Goal: Information Seeking & Learning: Learn about a topic

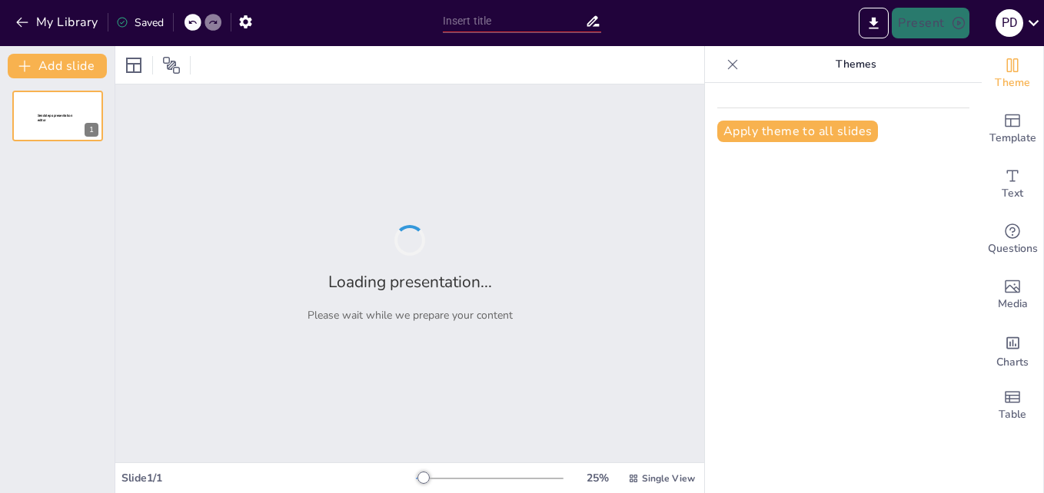
type input "Exploring Cultural Variations in the Understanding of Mental Illness"
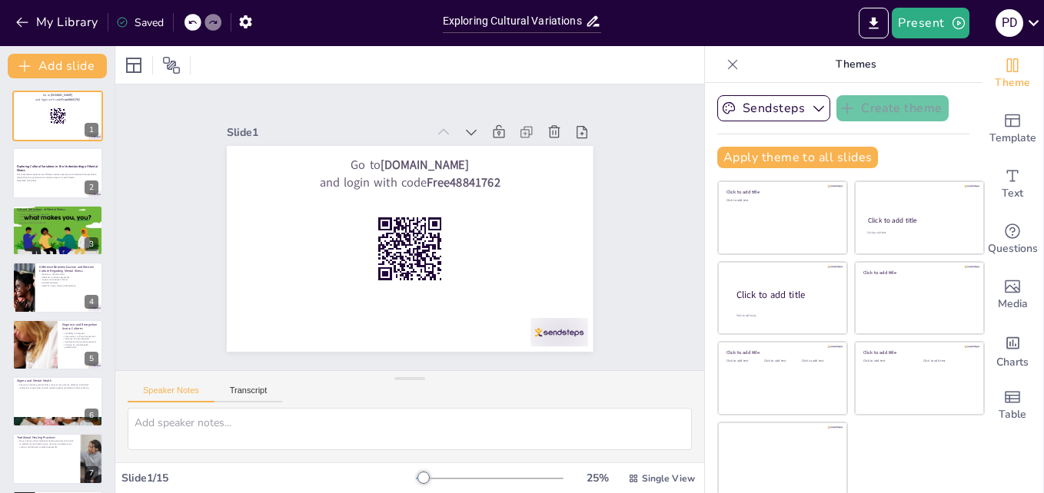
checkbox input "true"
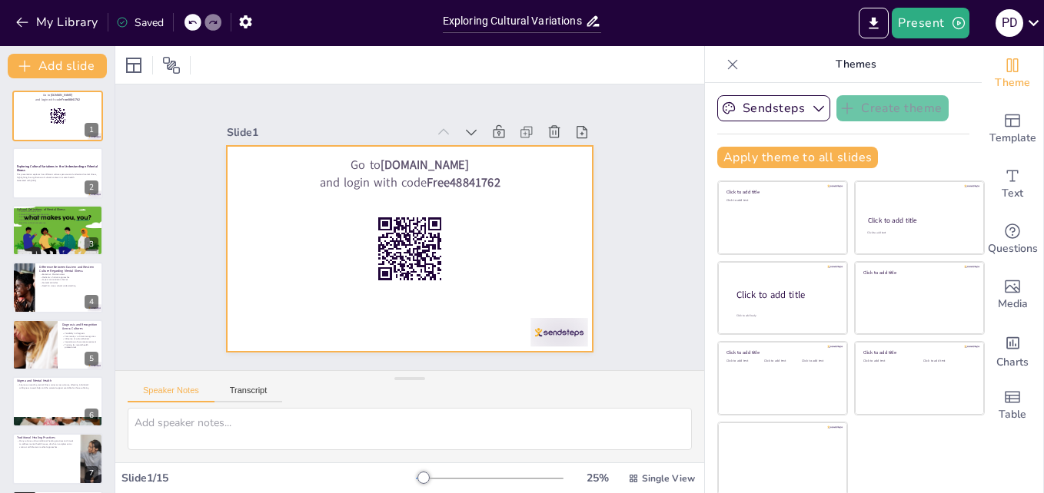
checkbox input "true"
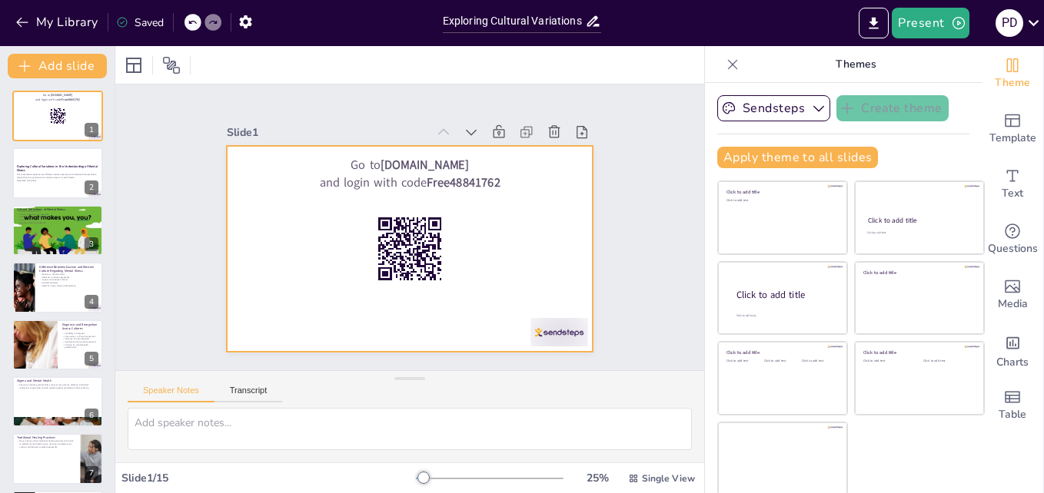
checkbox input "true"
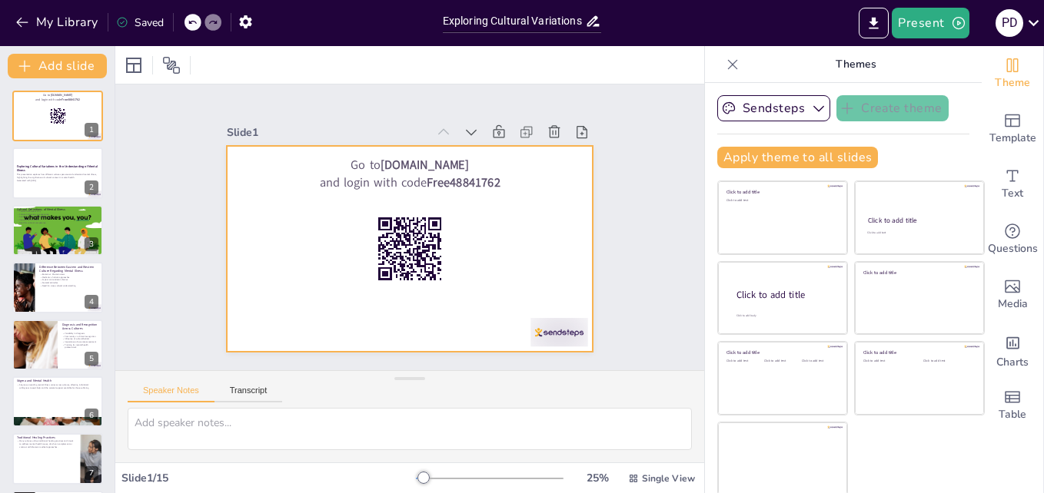
checkbox input "true"
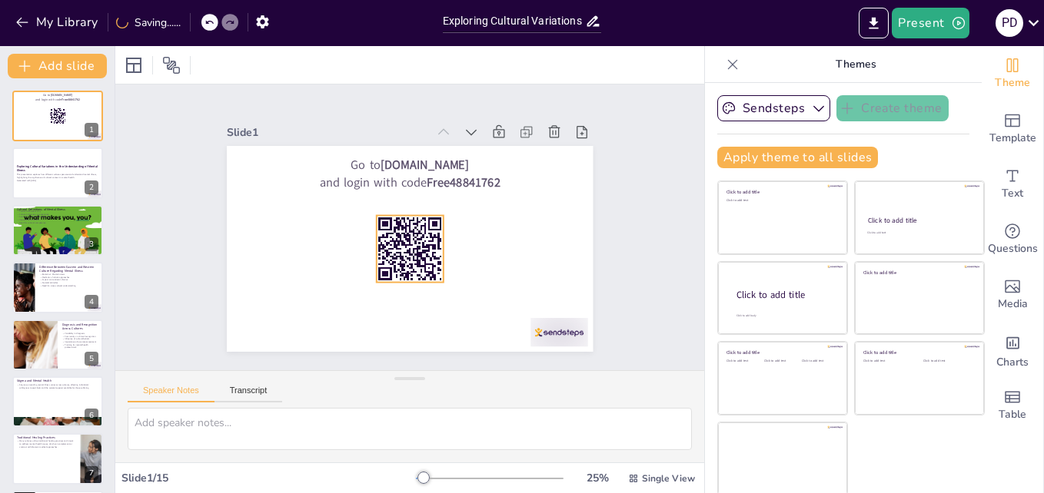
checkbox input "true"
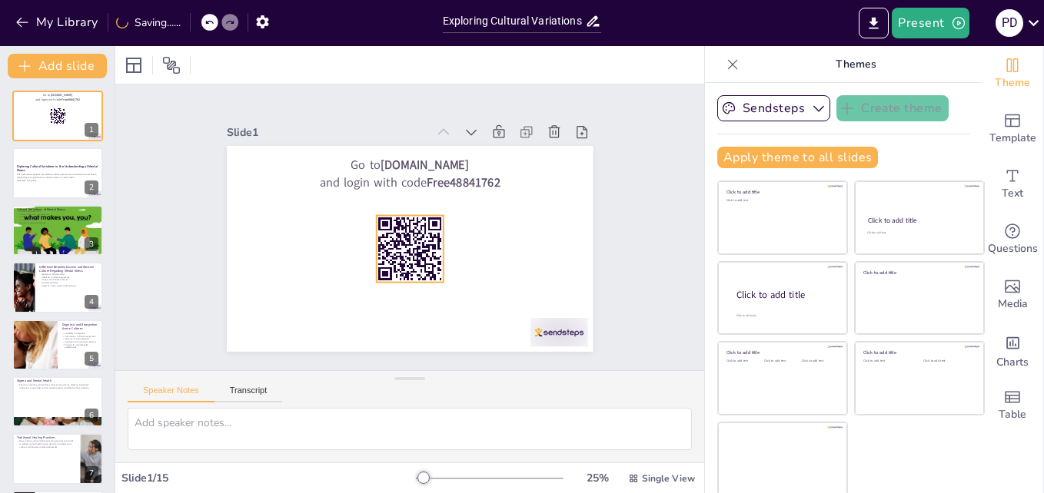
checkbox input "true"
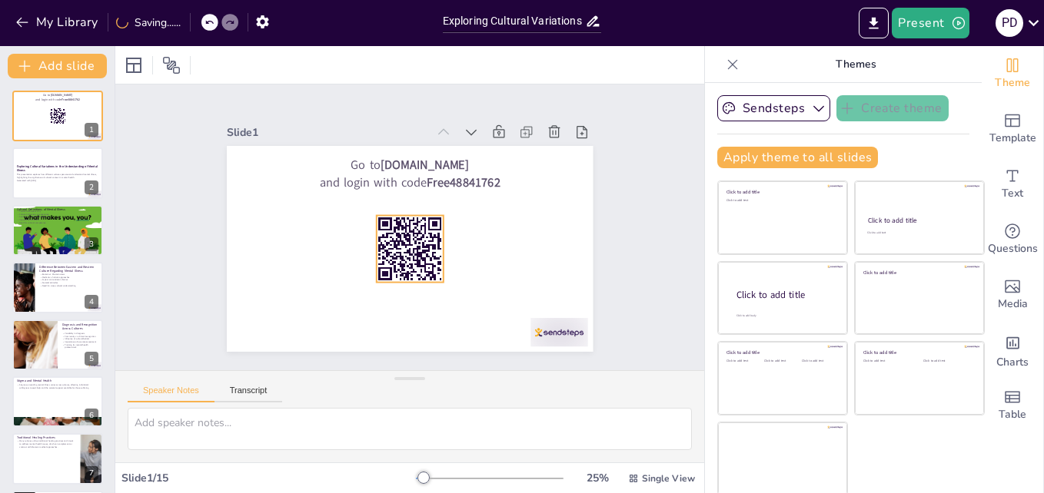
checkbox input "true"
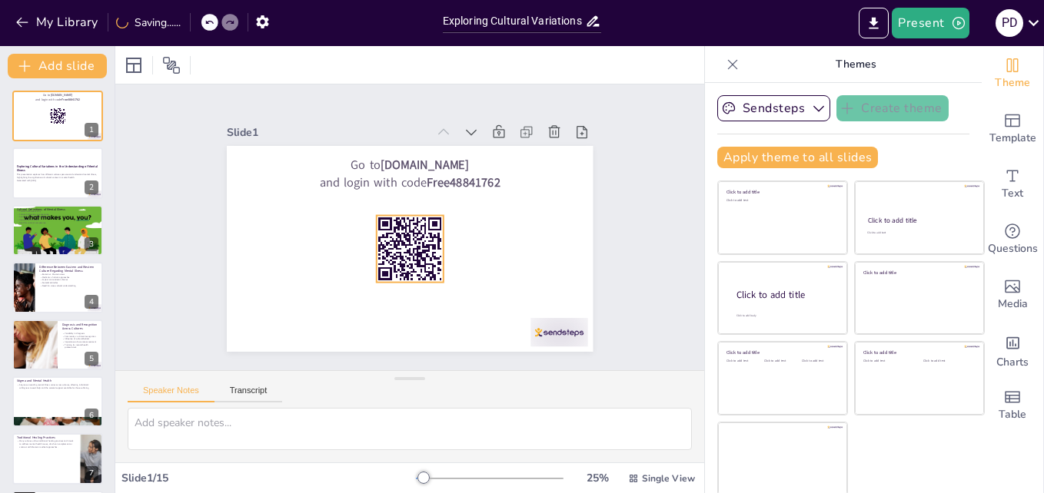
checkbox input "true"
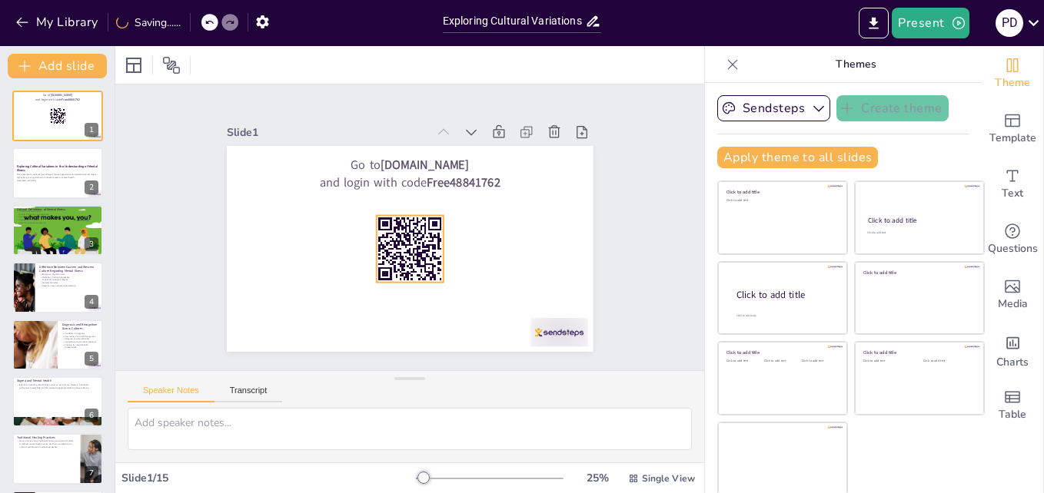
checkbox input "true"
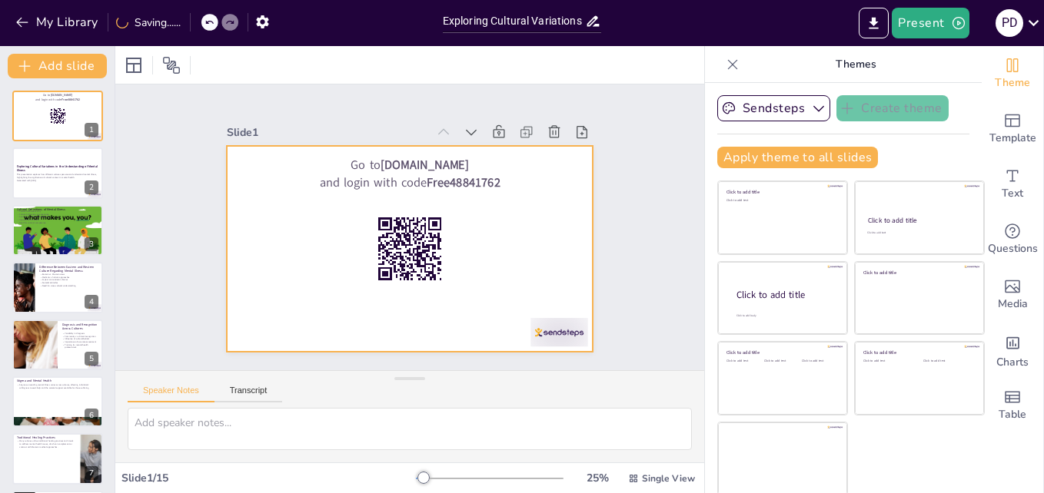
checkbox input "true"
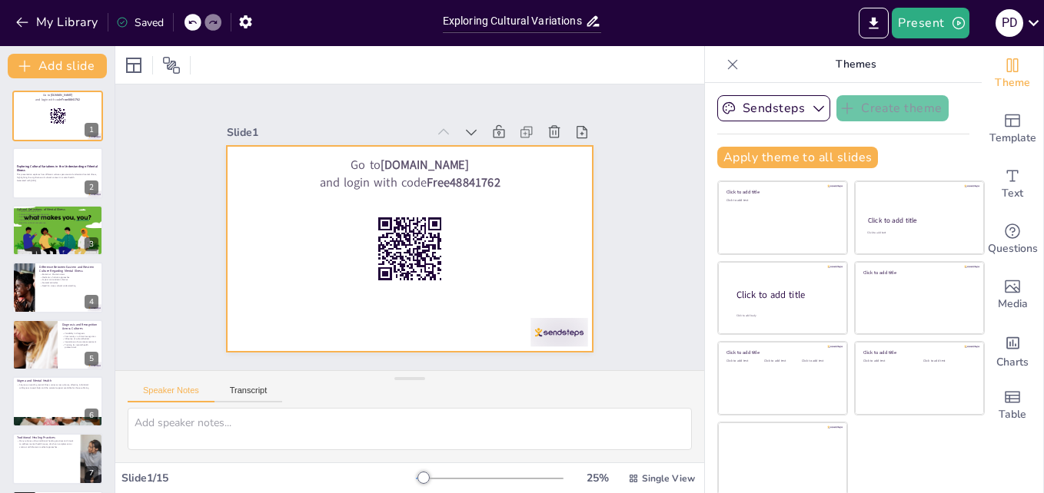
checkbox input "true"
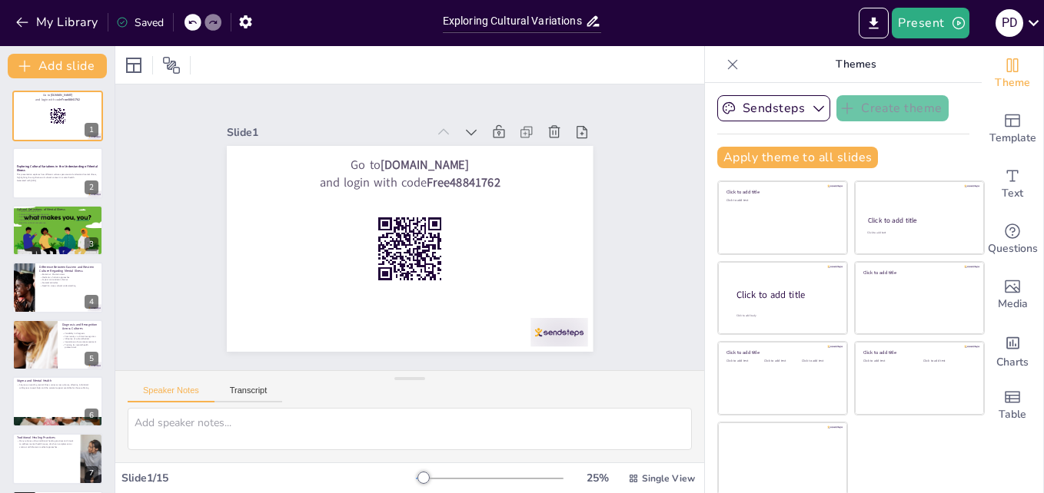
checkbox input "true"
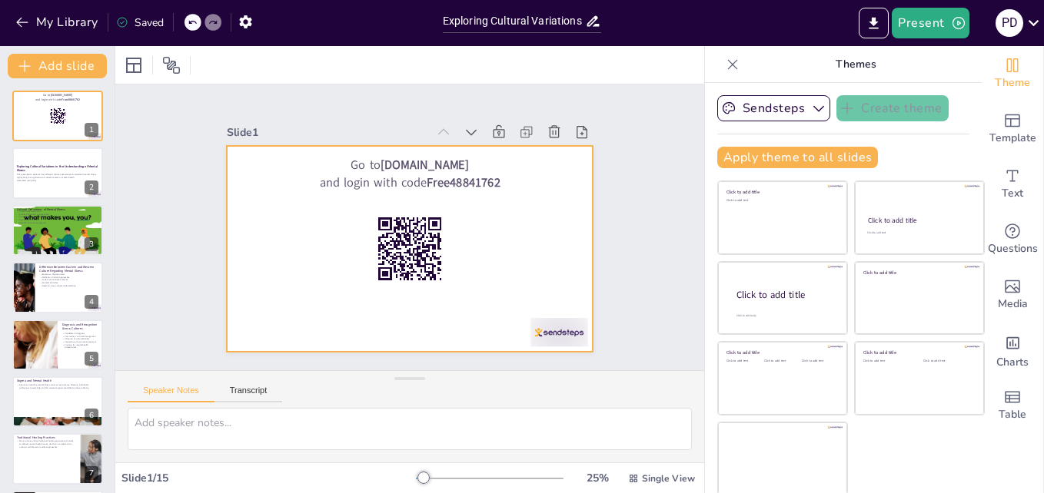
checkbox input "true"
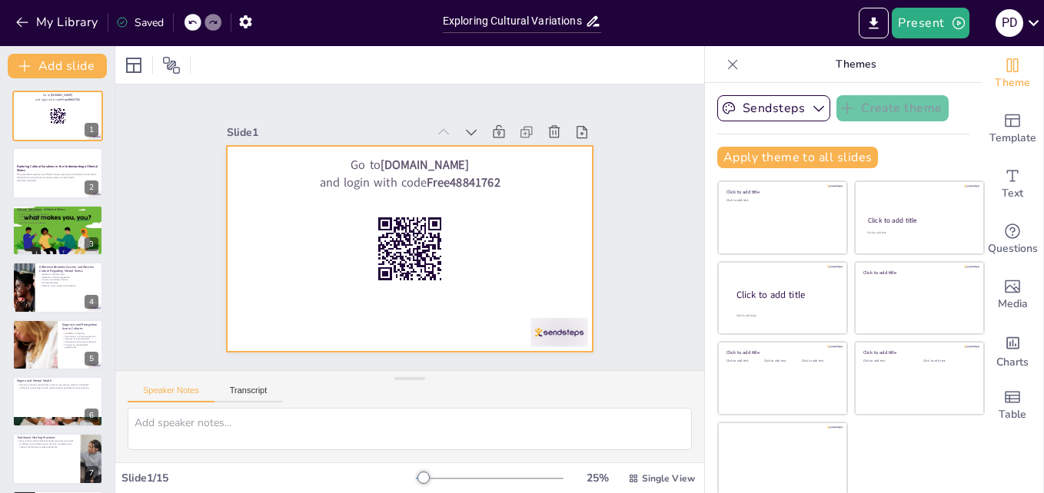
checkbox input "true"
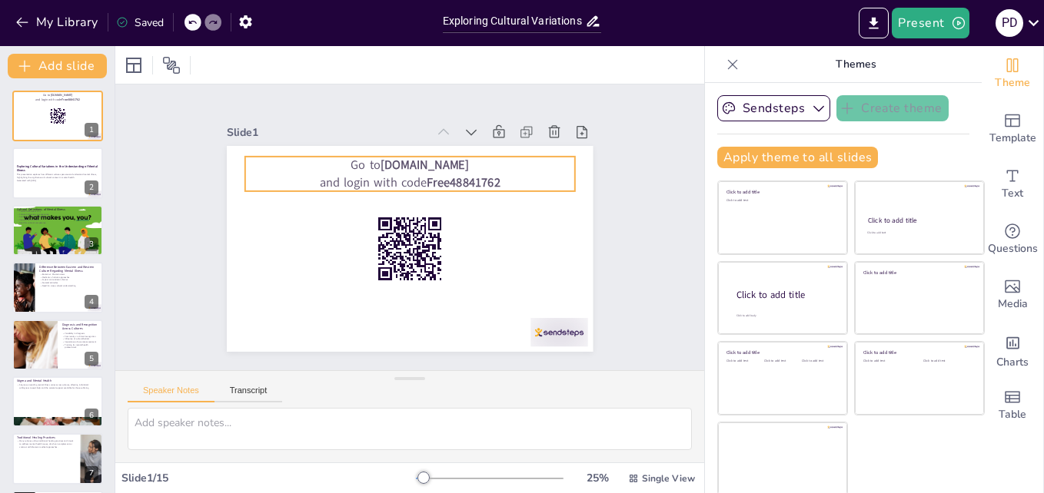
checkbox input "true"
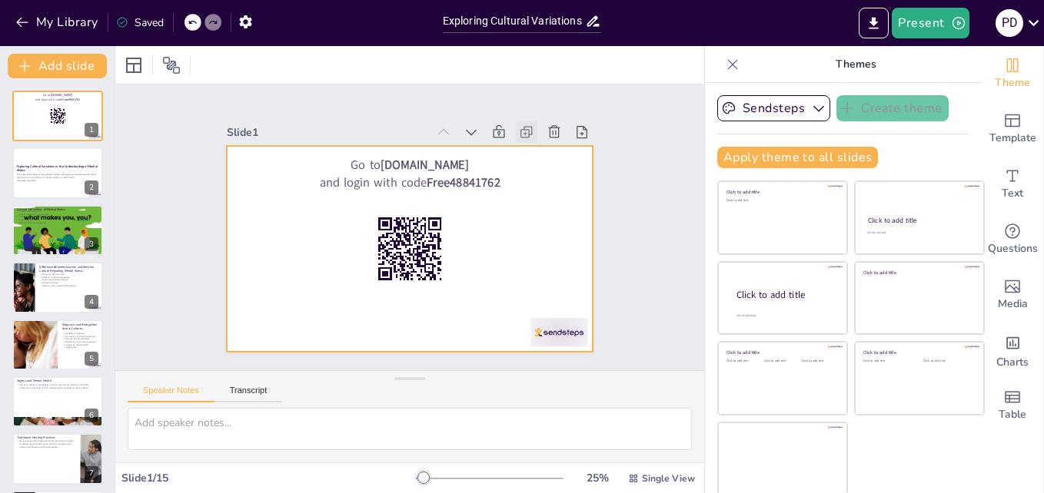
checkbox input "true"
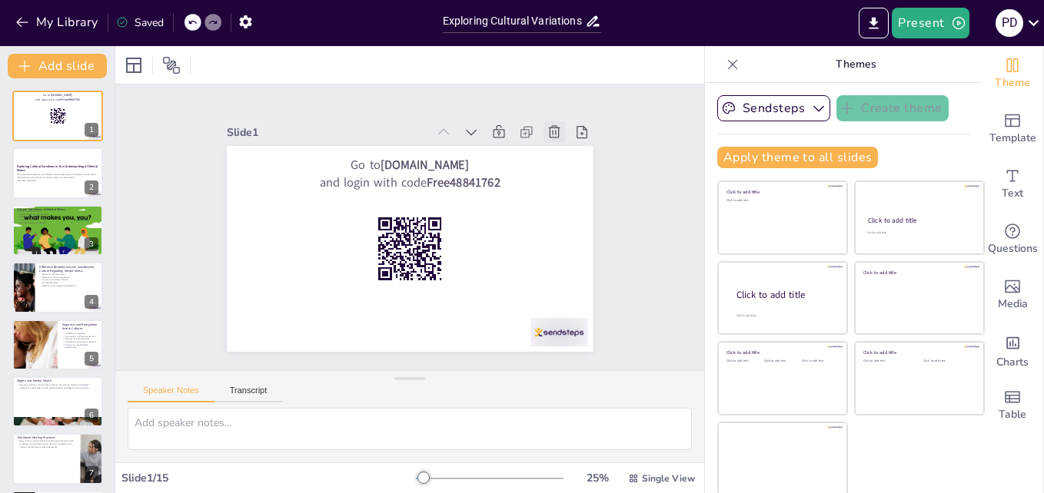
click at [567, 172] on icon at bounding box center [576, 181] width 19 height 19
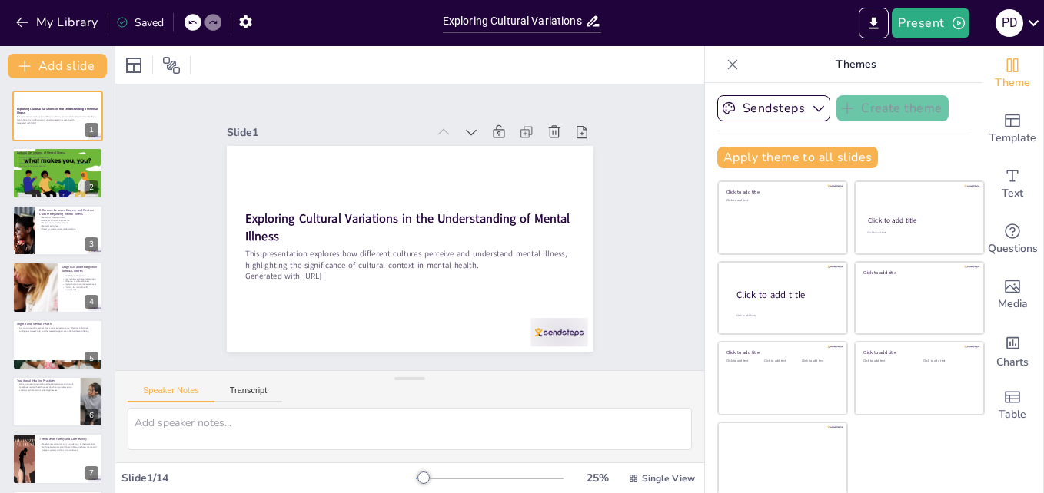
checkbox input "true"
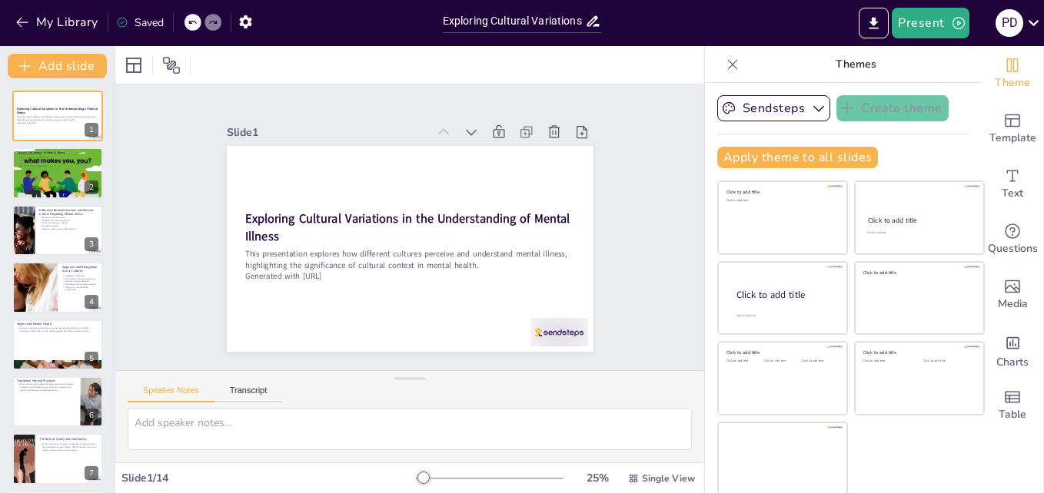
checkbox input "true"
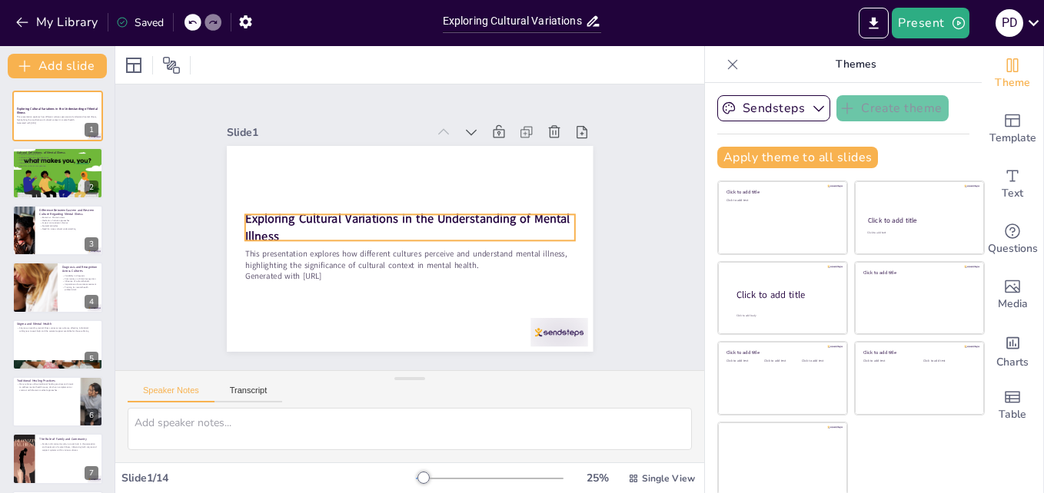
checkbox input "true"
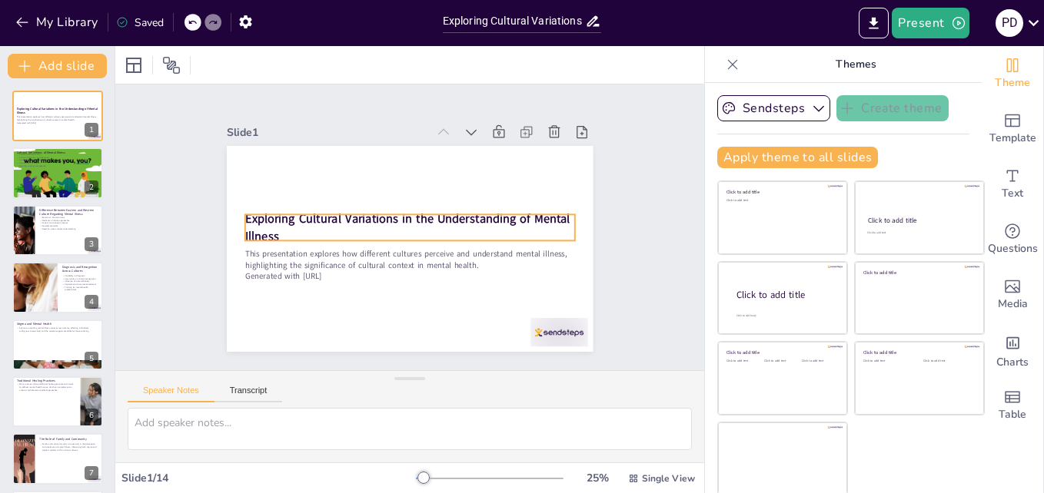
checkbox input "true"
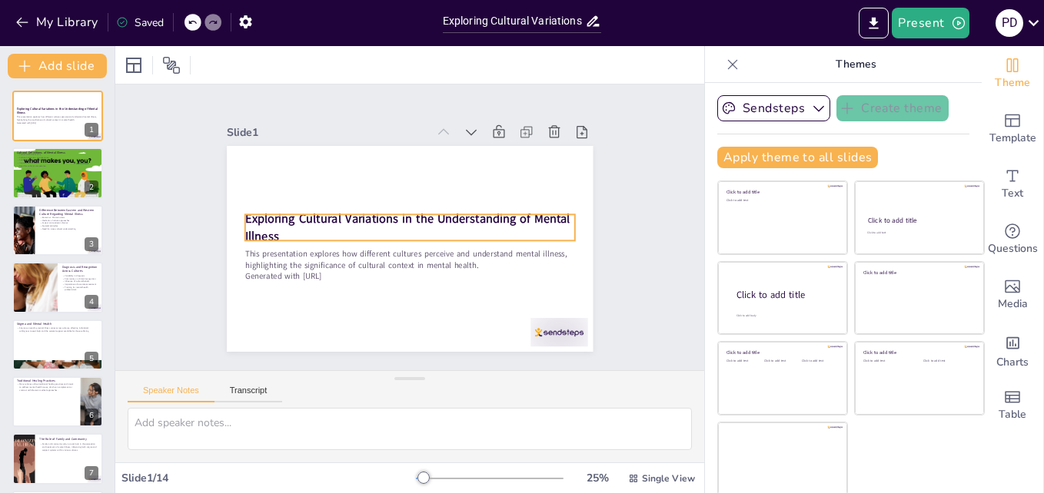
checkbox input "true"
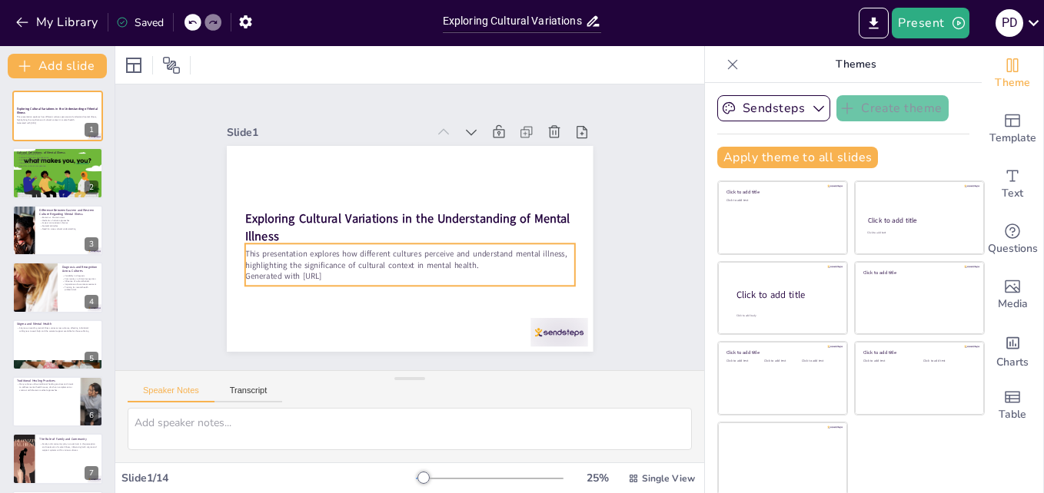
checkbox input "true"
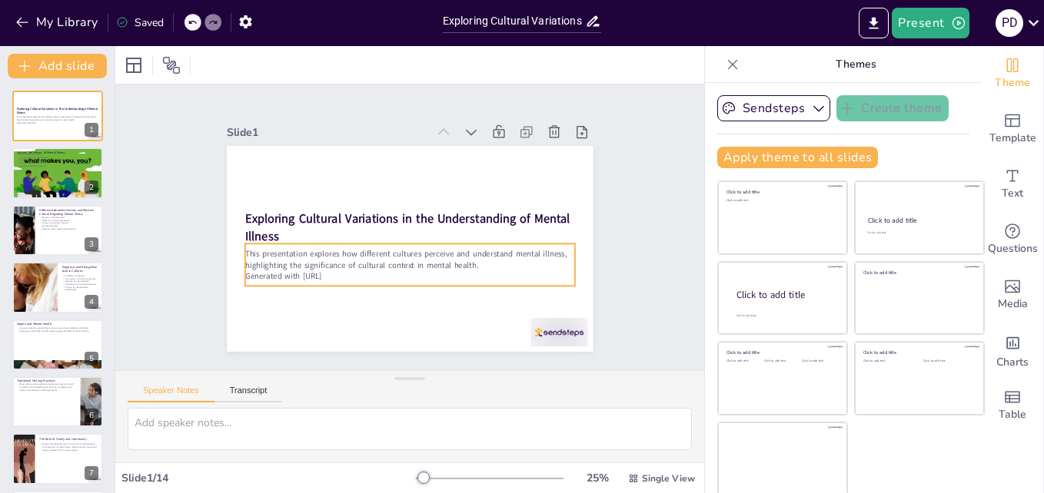
checkbox input "true"
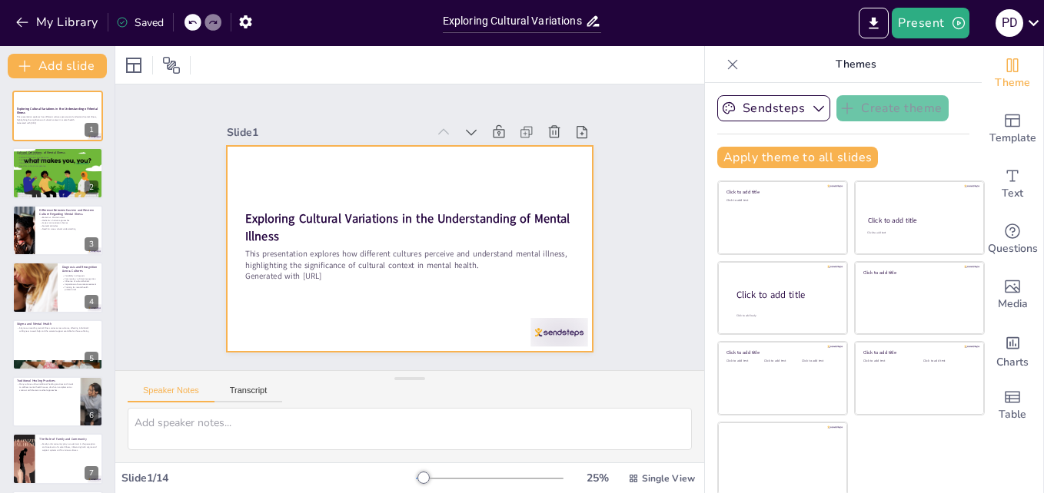
checkbox input "true"
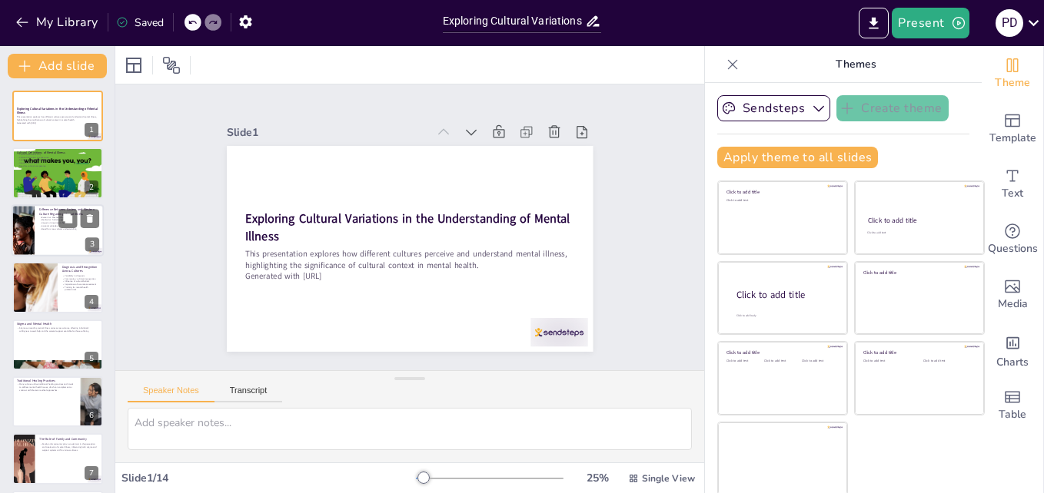
checkbox input "true"
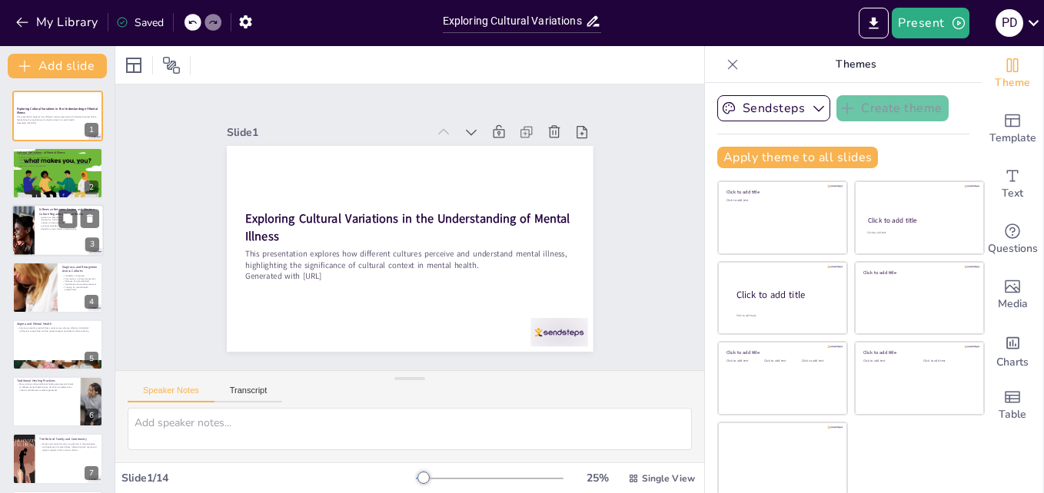
checkbox input "true"
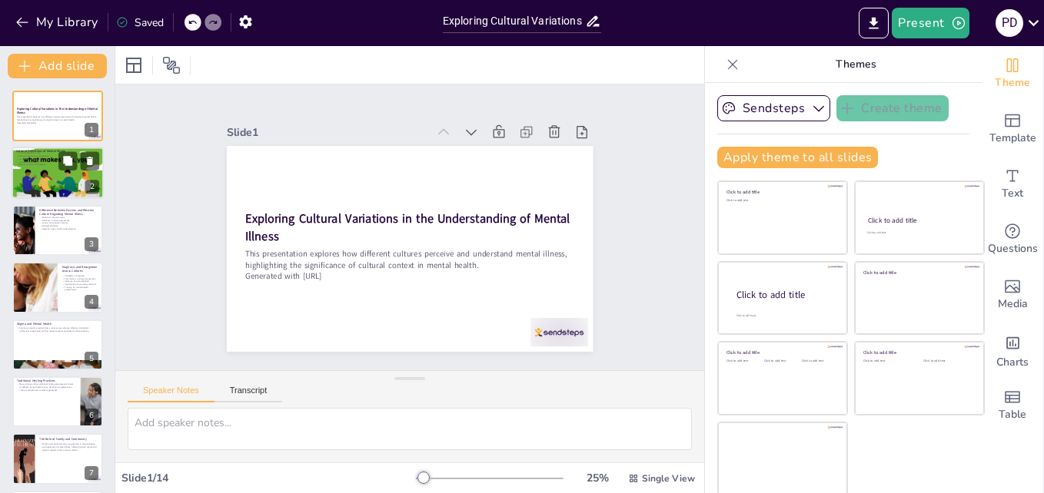
checkbox input "true"
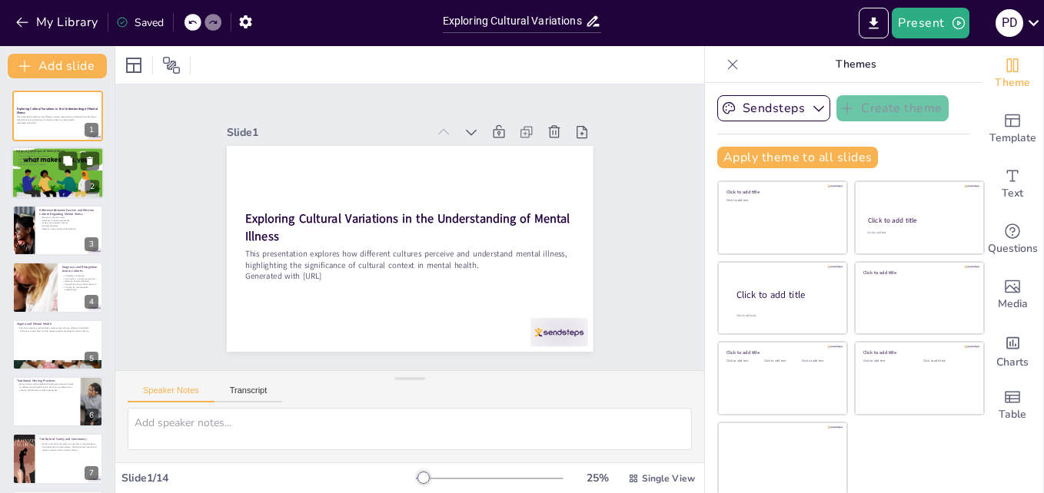
click at [46, 184] on div at bounding box center [58, 172] width 92 height 69
type textarea "Different cultures offer unique definitions of mental illness, influenced by va…"
checkbox input "true"
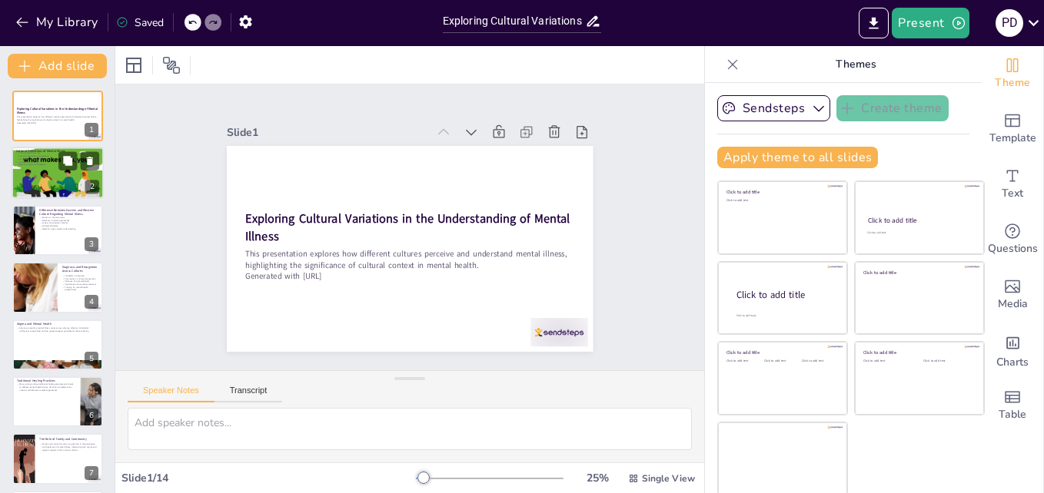
checkbox input "true"
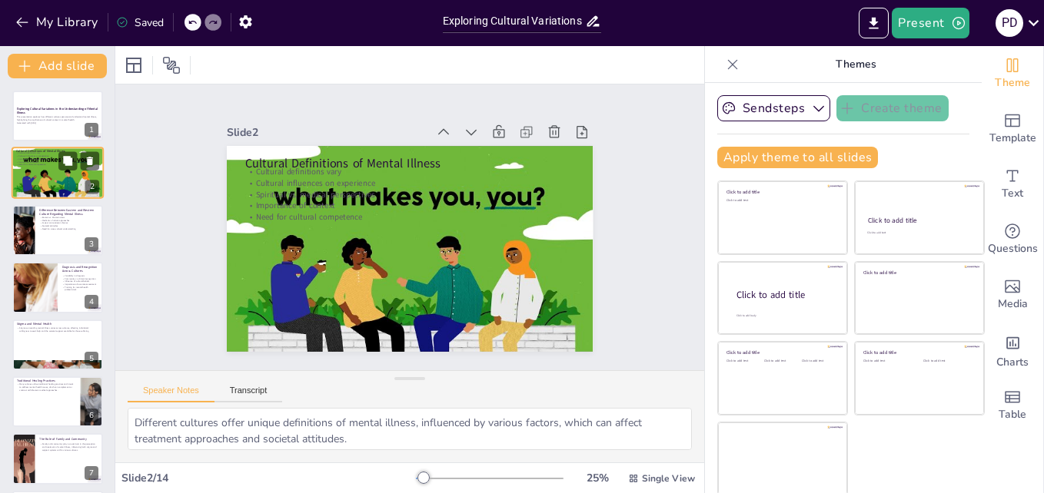
checkbox input "true"
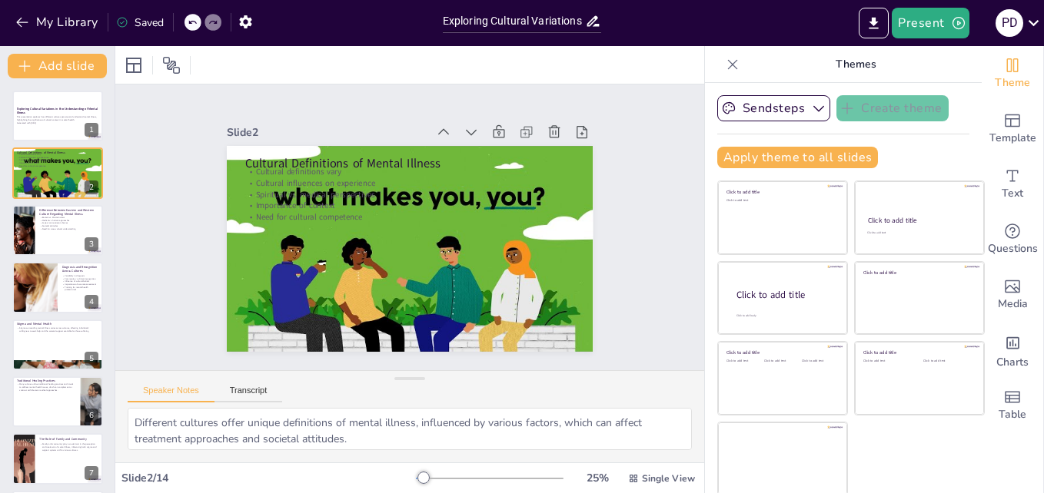
checkbox input "true"
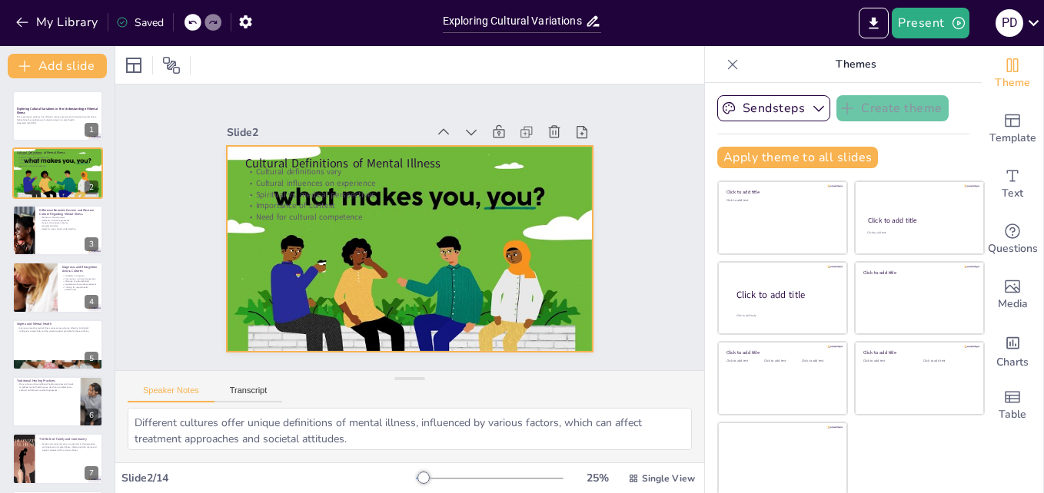
checkbox input "true"
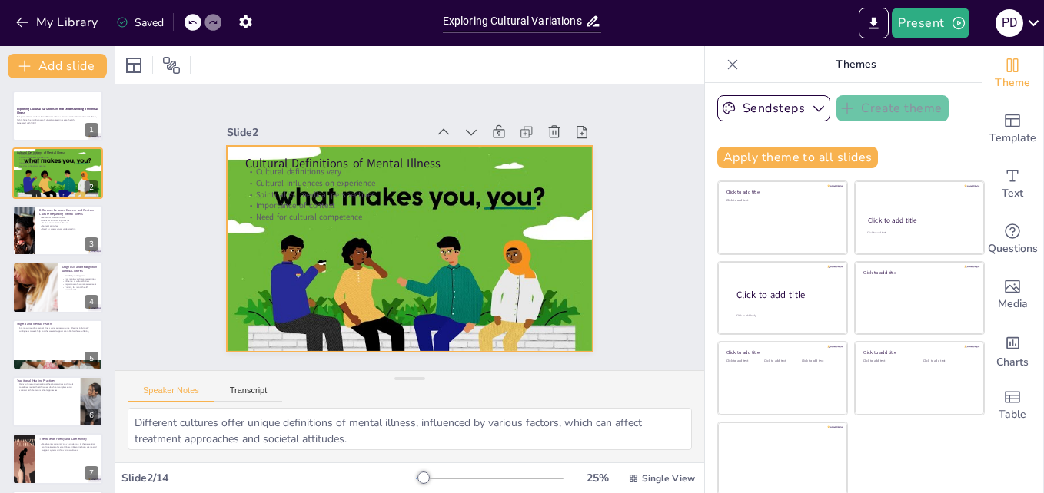
checkbox input "true"
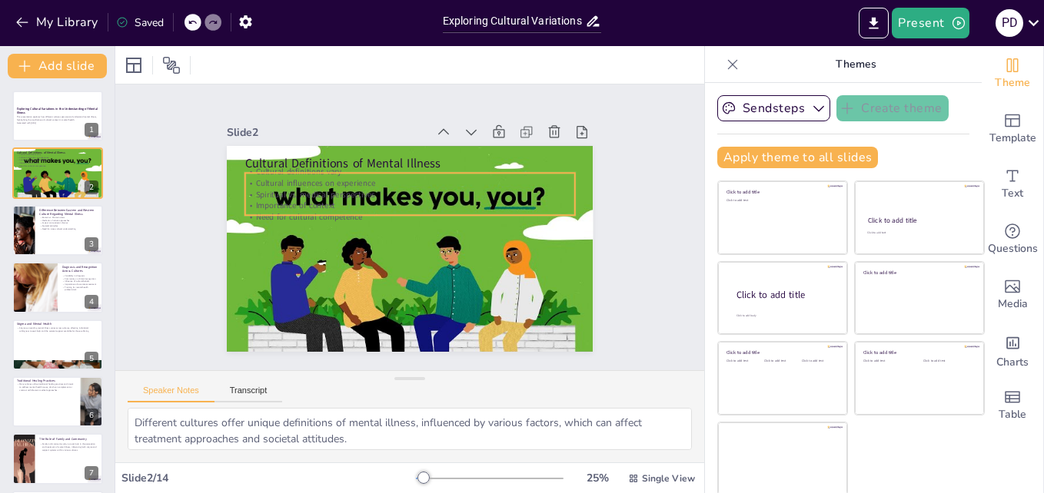
checkbox input "true"
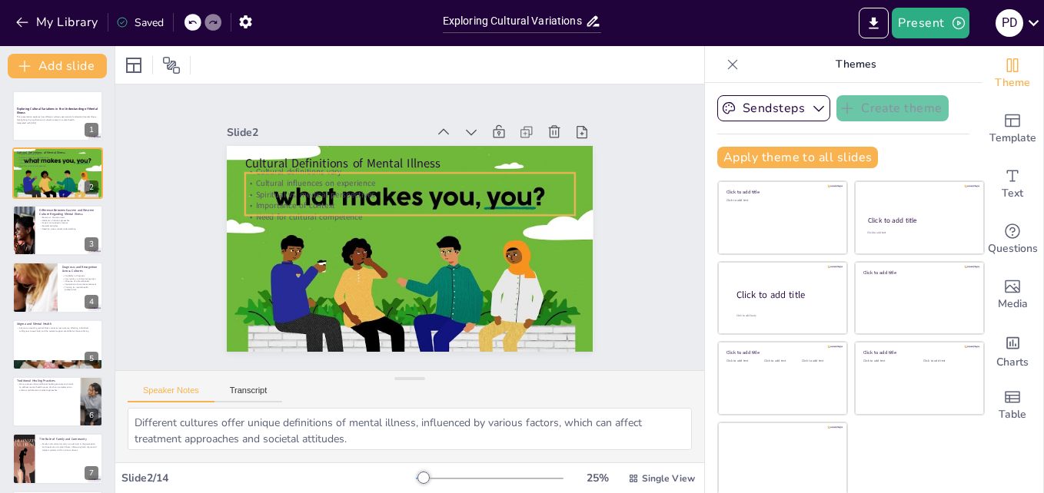
checkbox input "true"
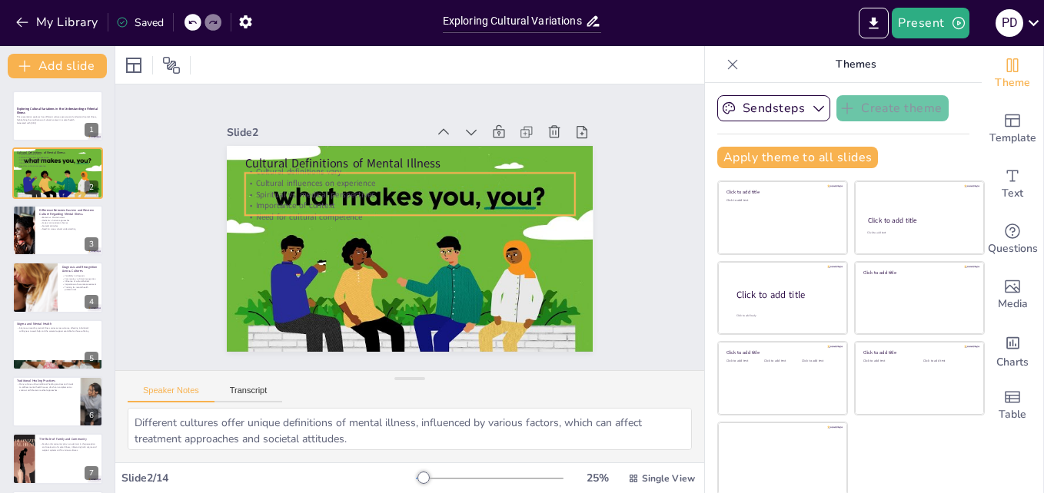
checkbox input "true"
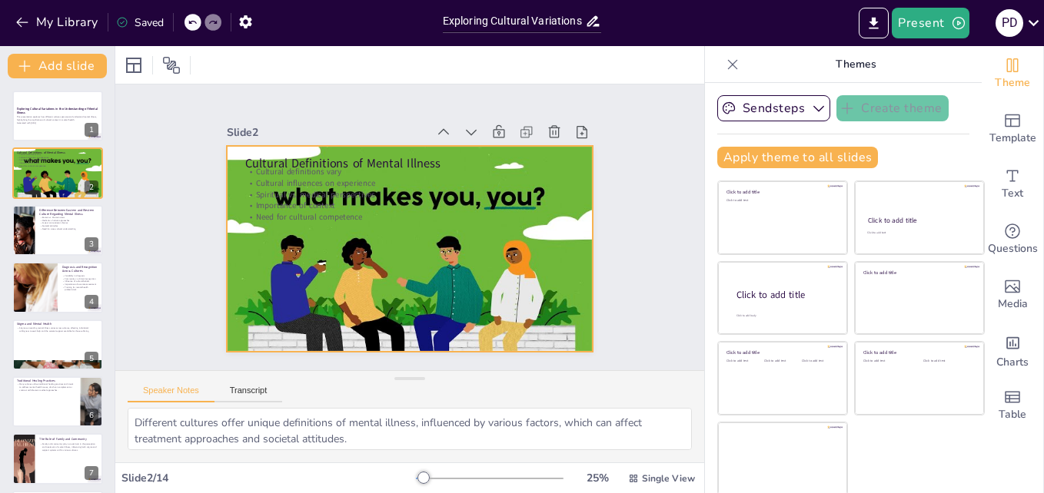
checkbox input "true"
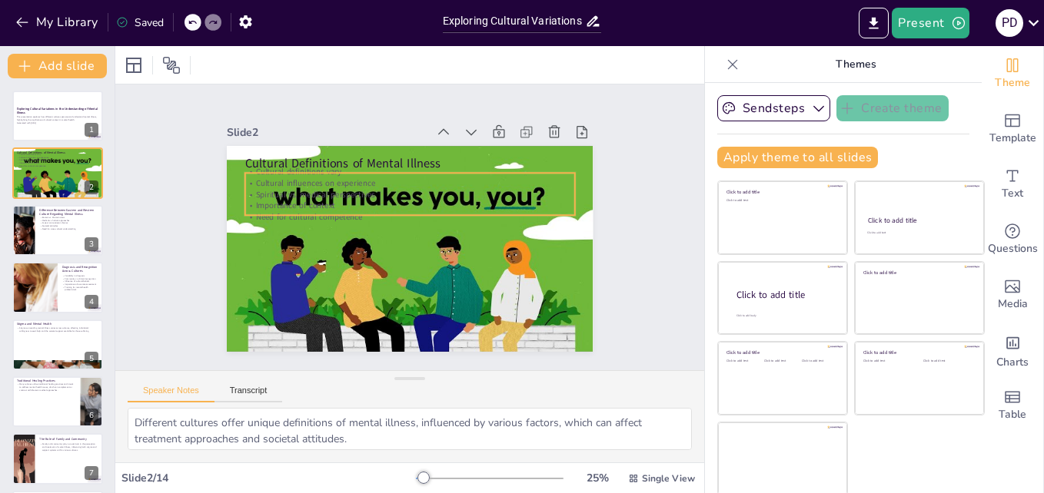
checkbox input "true"
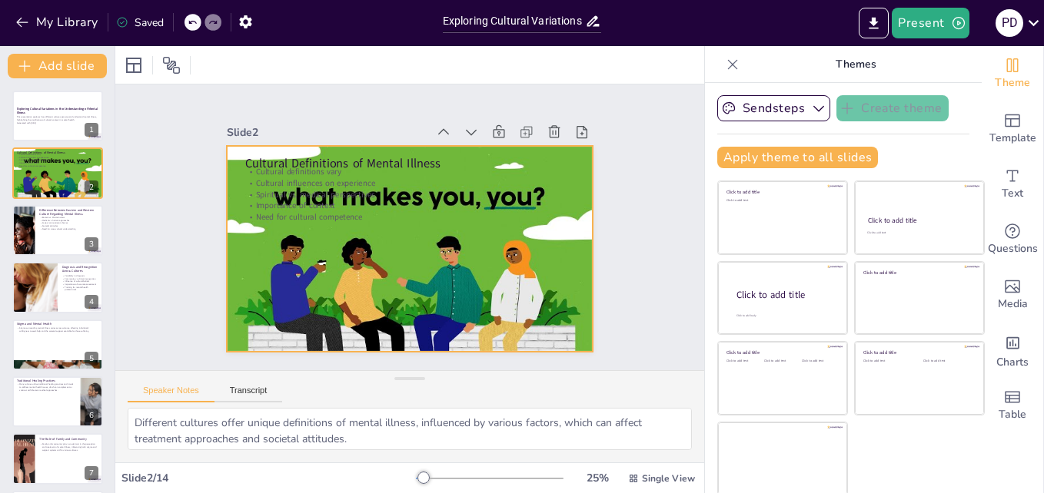
checkbox input "true"
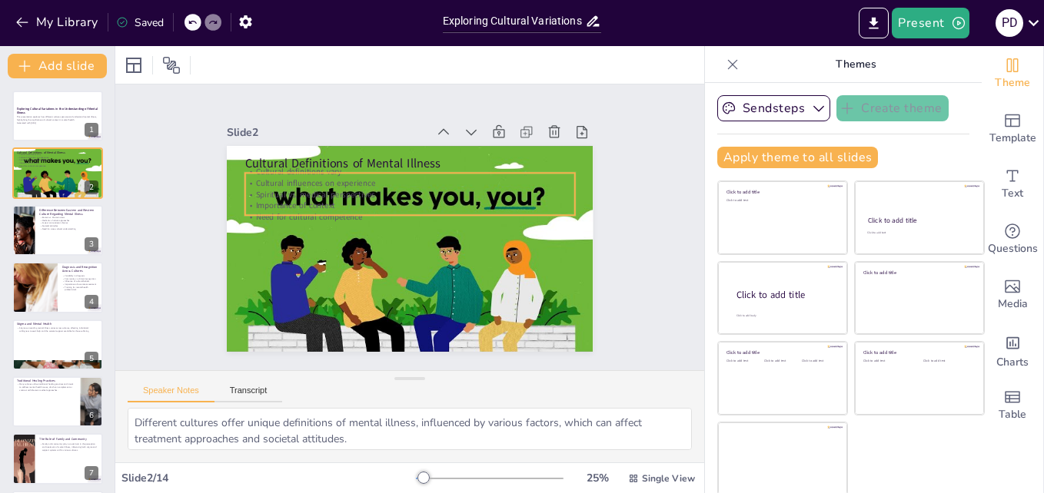
click at [294, 214] on div "Cultural Definitions of Mental Illness Cultural definitions vary Cultural influ…" at bounding box center [403, 248] width 412 height 309
checkbox input "true"
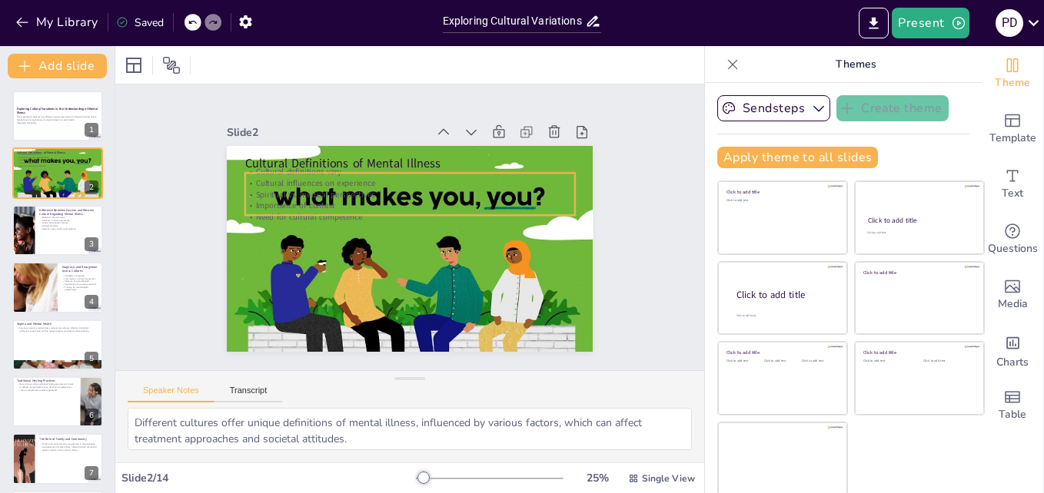
checkbox input "true"
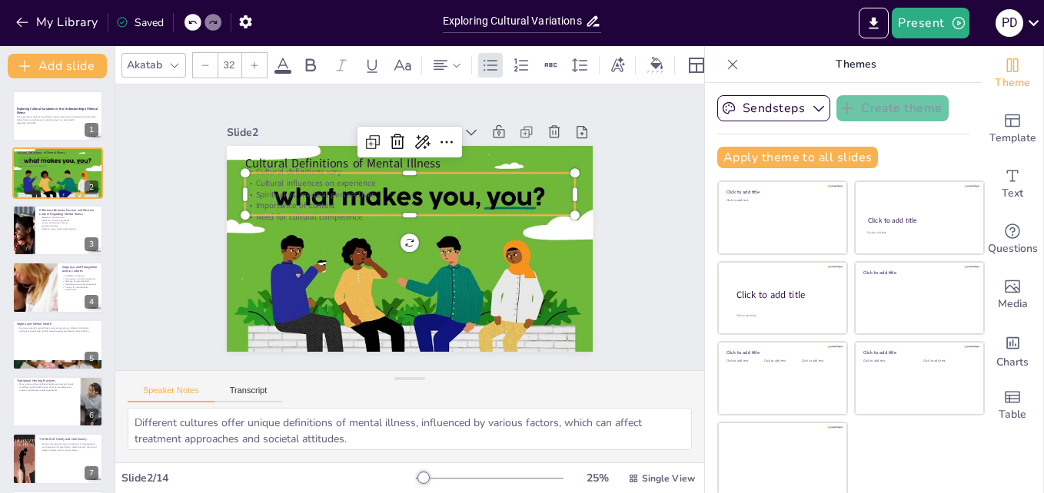
checkbox input "true"
click at [297, 159] on p "Cultural Definitions of Mental Illness" at bounding box center [416, 163] width 330 height 51
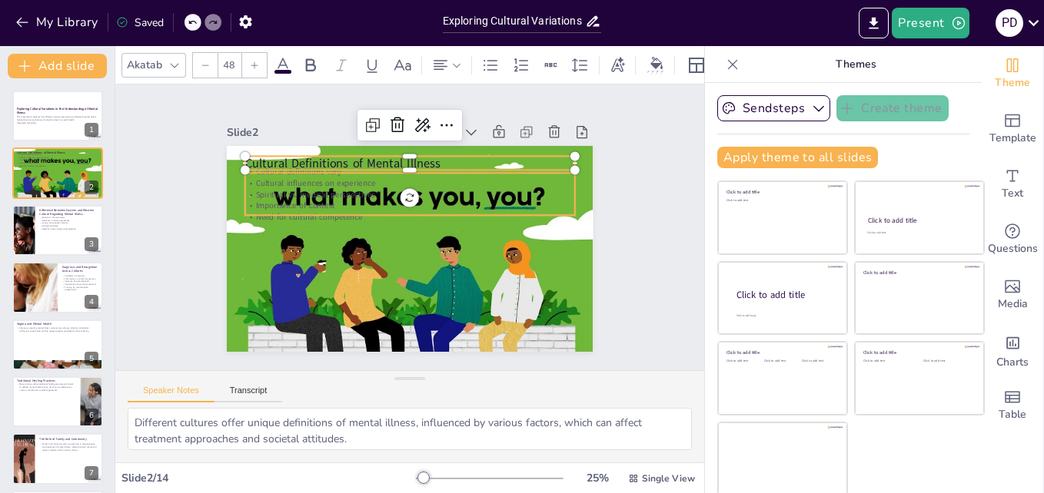
click at [295, 207] on p "Need for cultural competence" at bounding box center [412, 218] width 324 height 80
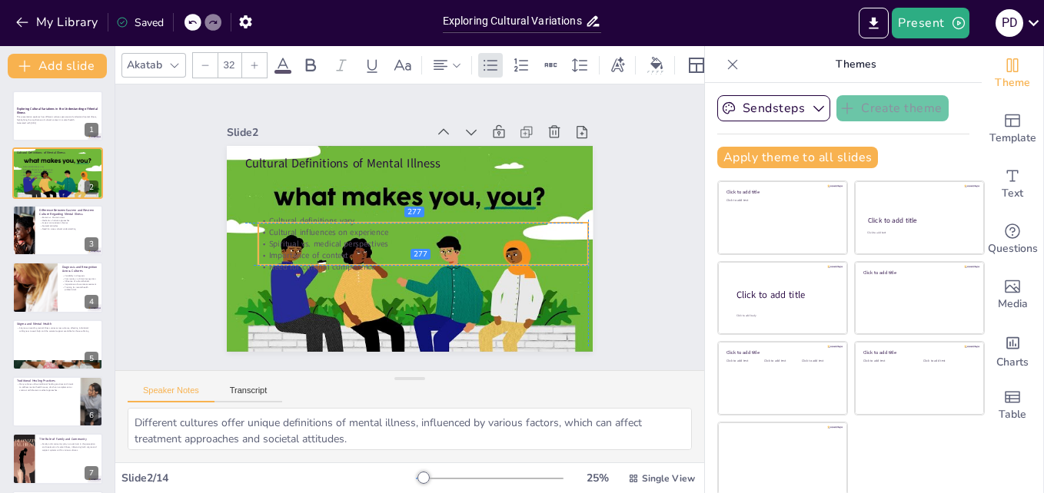
drag, startPoint x: 304, startPoint y: 198, endPoint x: 314, endPoint y: 267, distance: 69.1
click at [314, 267] on div "Cultural definitions vary Cultural influences on experience Spiritual vs. medic…" at bounding box center [416, 247] width 331 height 156
drag, startPoint x: 299, startPoint y: 243, endPoint x: 275, endPoint y: 222, distance: 31.6
click at [399, 222] on p "Cultural influences on experience" at bounding box center [405, 213] width 12 height 330
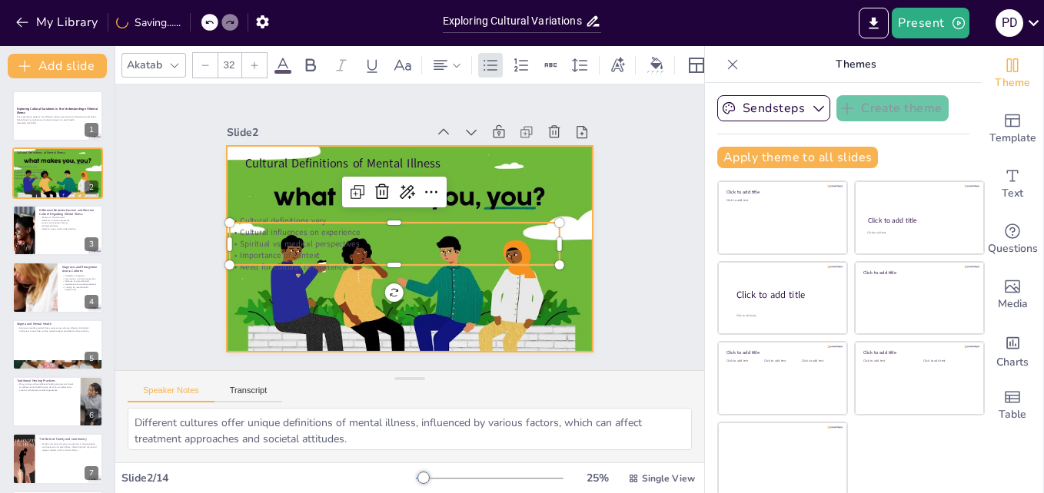
click at [301, 188] on div at bounding box center [404, 248] width 415 height 345
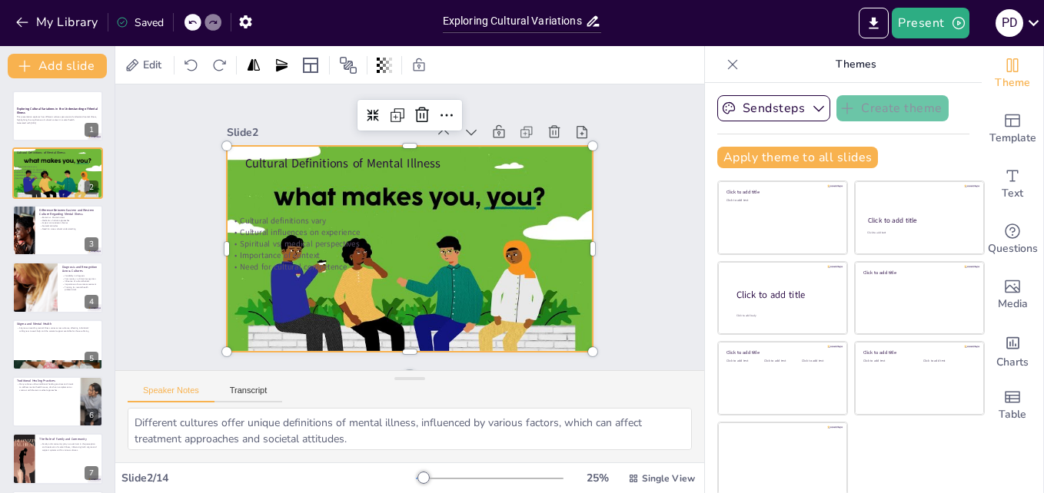
click at [301, 188] on div at bounding box center [403, 248] width 433 height 374
click at [297, 191] on div at bounding box center [403, 248] width 433 height 374
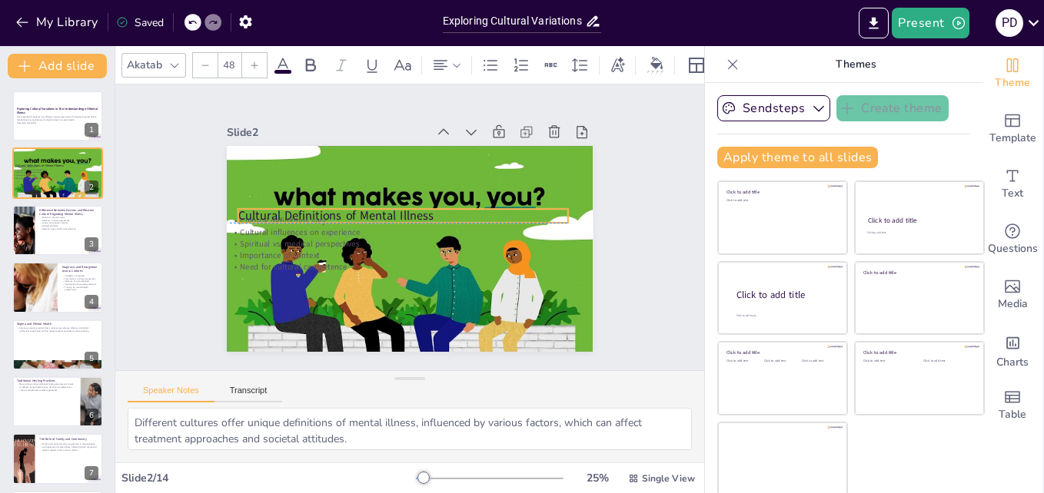
drag, startPoint x: 300, startPoint y: 157, endPoint x: 294, endPoint y: 208, distance: 51.9
click at [311, 208] on p "Cultural Definitions of Mental Illness" at bounding box center [414, 215] width 207 height 277
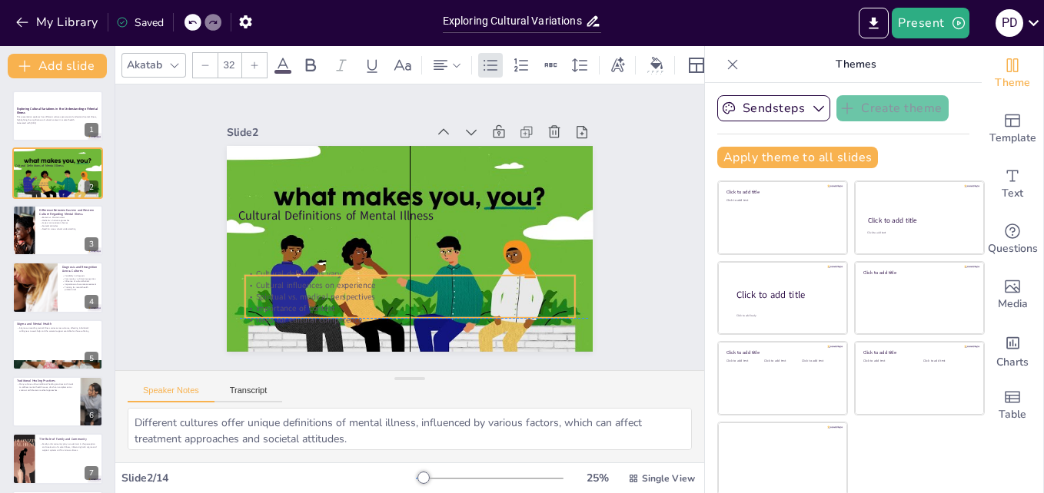
drag, startPoint x: 288, startPoint y: 241, endPoint x: 298, endPoint y: 288, distance: 48.7
click at [298, 288] on p "Spiritual vs. medical perspectives" at bounding box center [395, 296] width 324 height 80
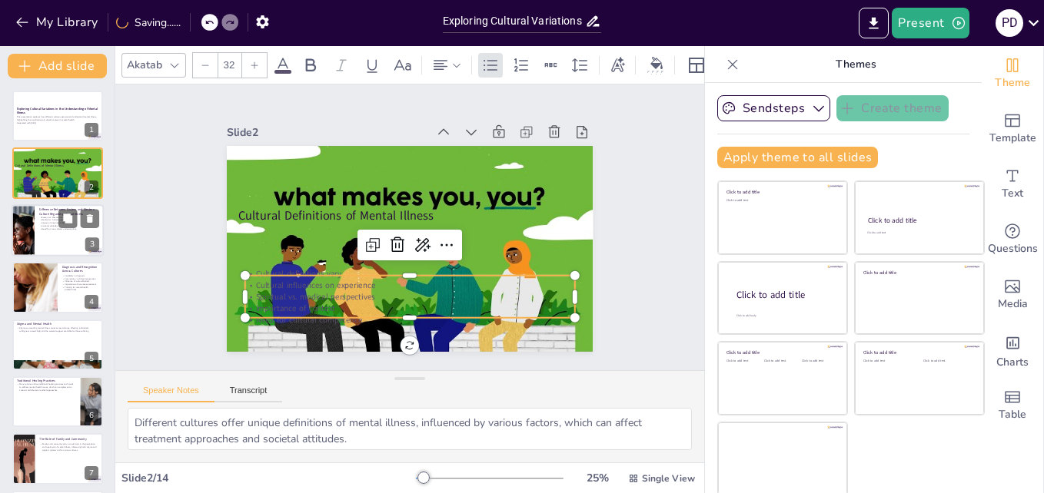
click at [72, 243] on div at bounding box center [58, 230] width 92 height 52
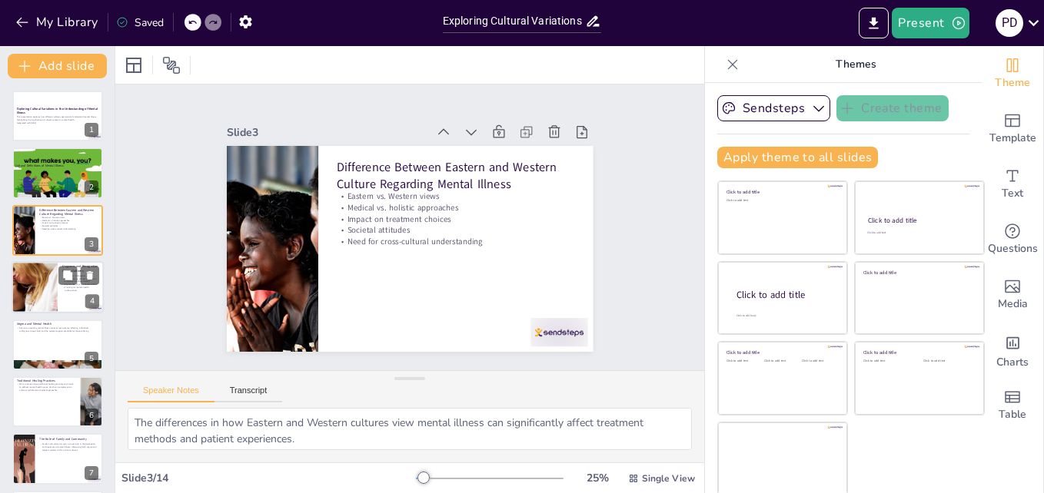
click at [55, 289] on div at bounding box center [34, 287] width 92 height 52
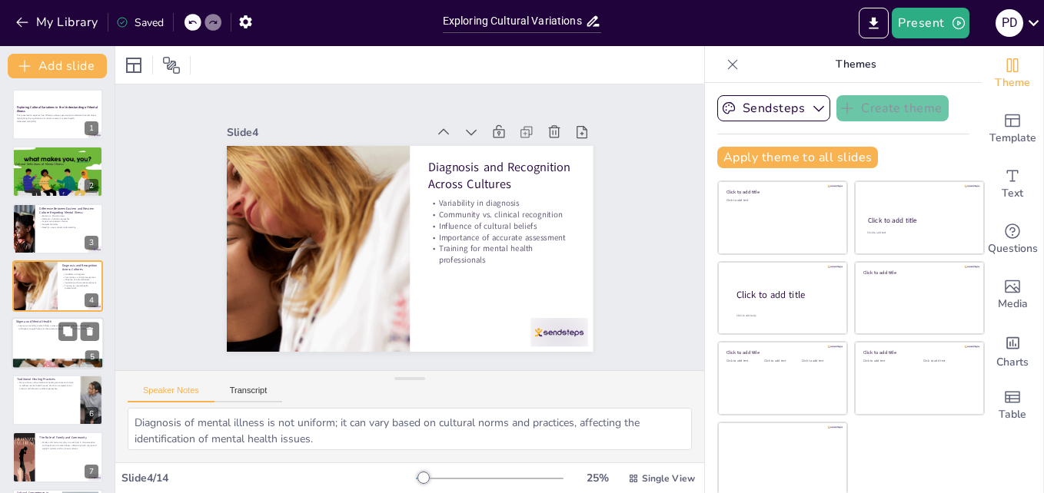
click at [48, 344] on div at bounding box center [58, 343] width 92 height 52
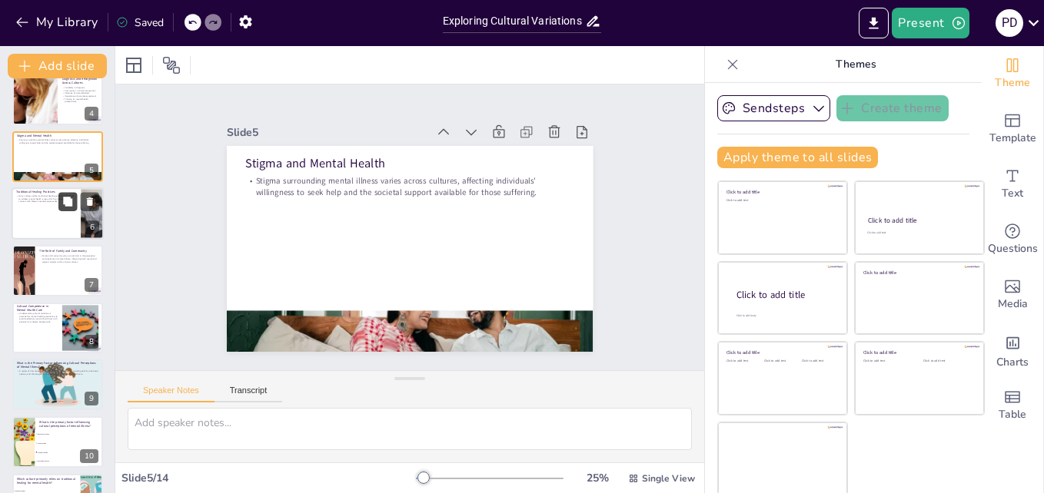
scroll to position [226, 0]
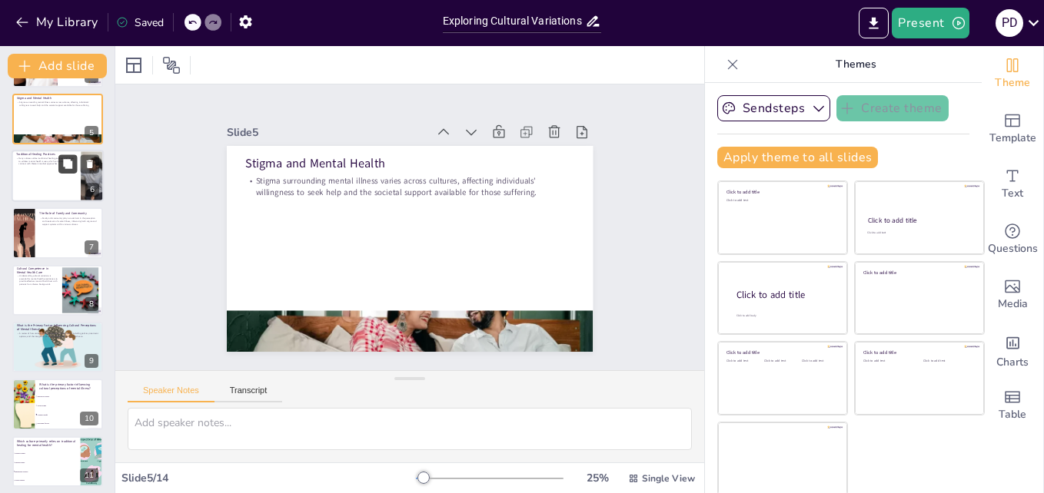
click at [77, 337] on button at bounding box center [67, 336] width 18 height 18
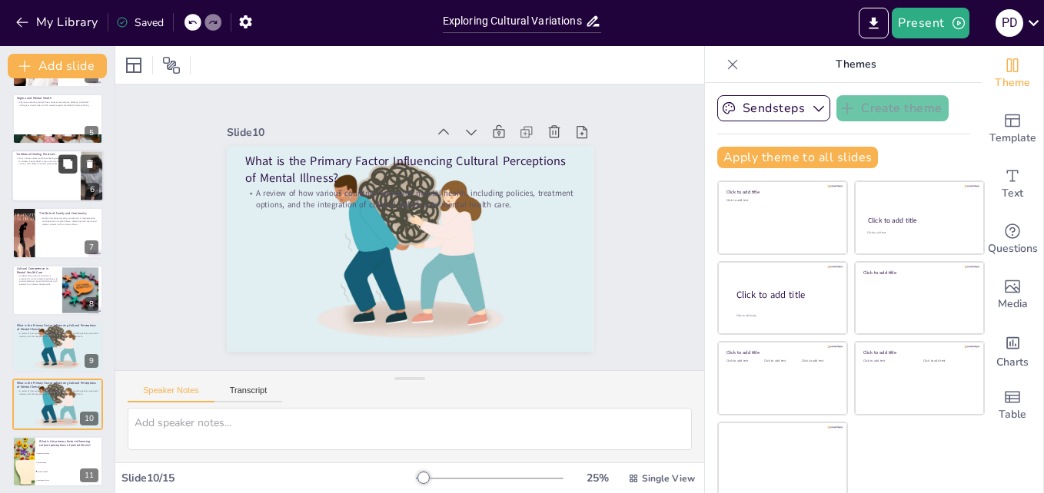
scroll to position [345, 0]
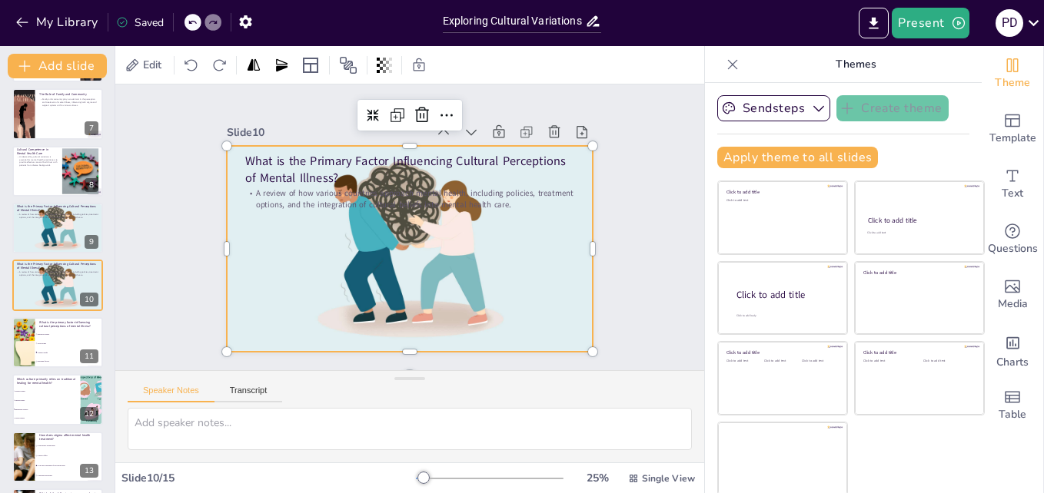
click at [356, 242] on div at bounding box center [405, 248] width 426 height 283
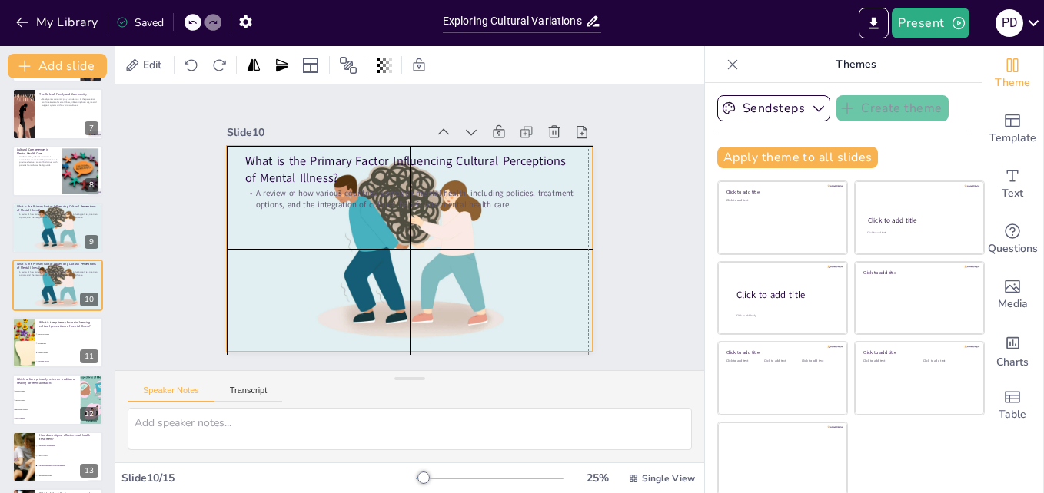
click at [356, 245] on div at bounding box center [405, 248] width 426 height 283
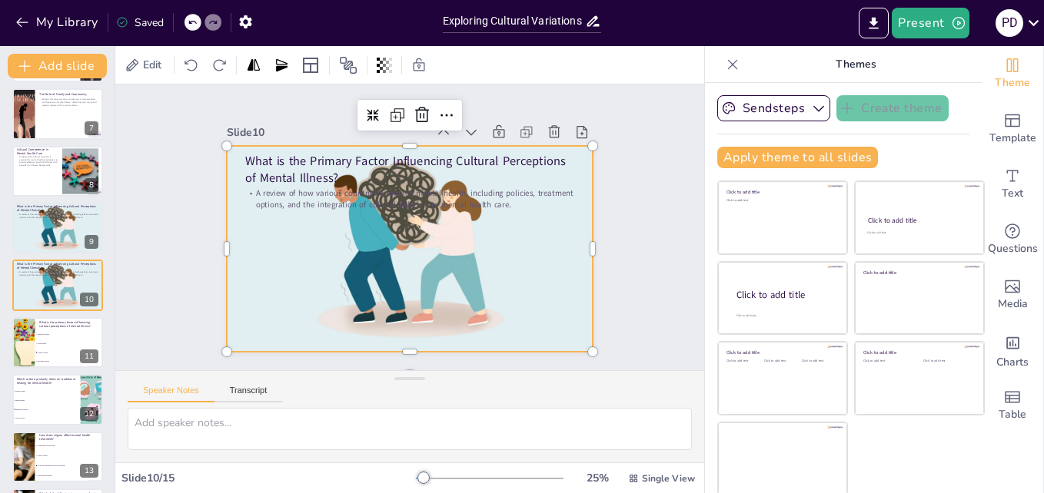
click at [373, 223] on div at bounding box center [402, 247] width 436 height 317
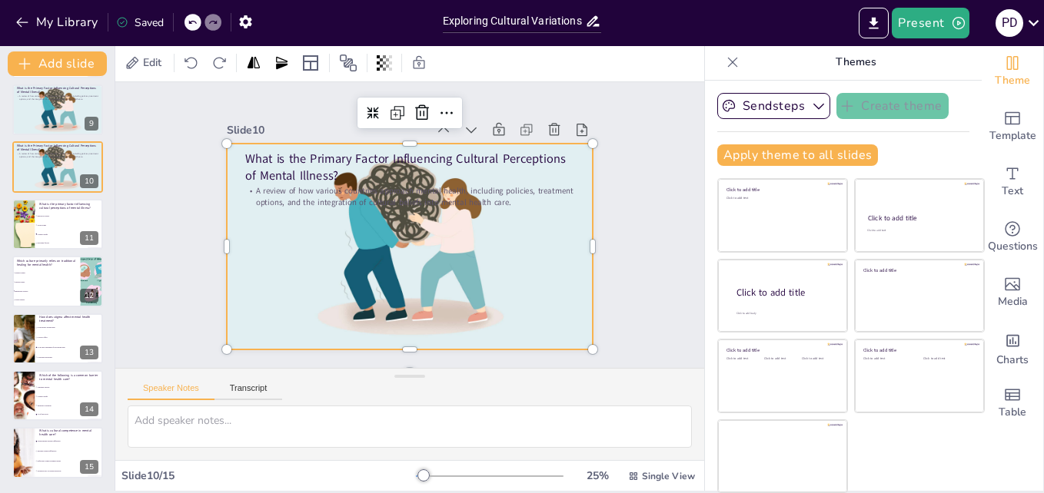
scroll to position [0, 0]
